Goal: Submit feedback/report problem

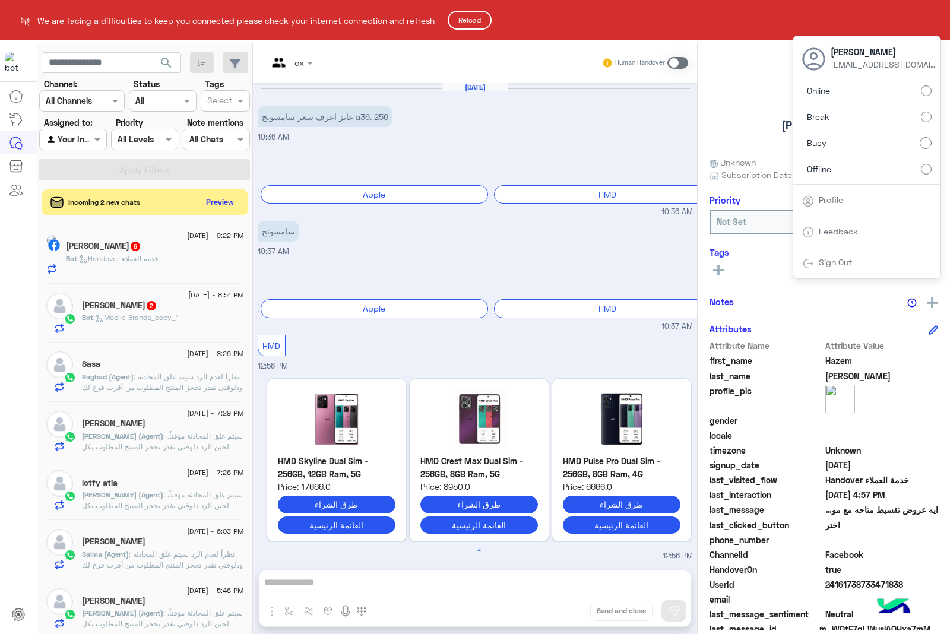
click at [477, 178] on html "We are facing a difficulties to keep you connected please check your internet c…" at bounding box center [475, 317] width 950 height 634
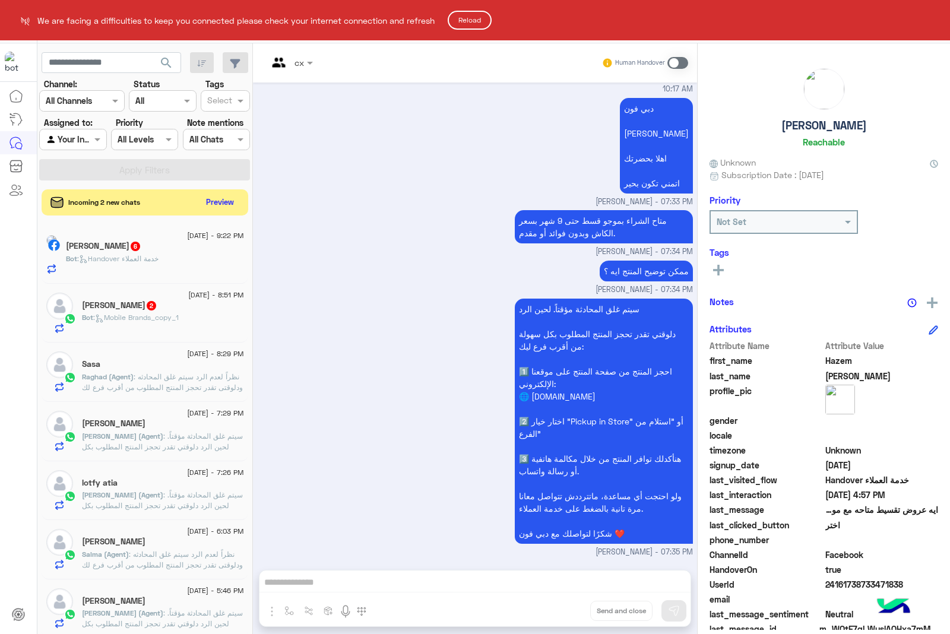
click at [927, 14] on html "We are facing a difficulties to keep you connected please check your internet c…" at bounding box center [475, 317] width 950 height 634
click at [931, 16] on html "We are facing a difficulties to keep you connected please check your internet c…" at bounding box center [475, 317] width 950 height 634
click at [938, 21] on html "We are facing a difficulties to keep you connected please check your internet c…" at bounding box center [475, 317] width 950 height 634
